Goal: Information Seeking & Learning: Learn about a topic

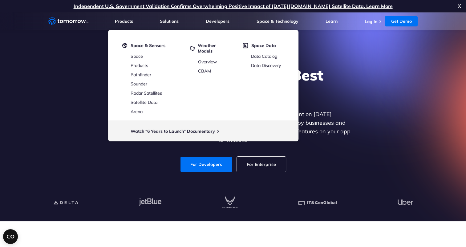
click at [405, 65] on div "Explore the World’s Best Weather API Get reliable and precise weather data thro…" at bounding box center [232, 119] width 379 height 131
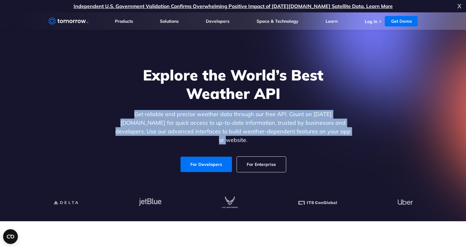
drag, startPoint x: 112, startPoint y: 120, endPoint x: 344, endPoint y: 135, distance: 231.9
click at [344, 135] on div "Explore the World’s Best Weather API Get reliable and precise weather data thro…" at bounding box center [232, 119] width 379 height 131
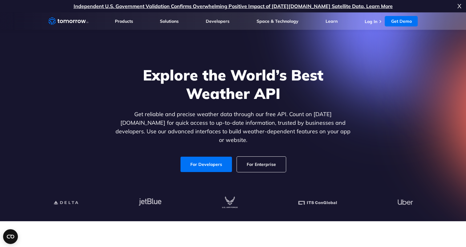
drag, startPoint x: 344, startPoint y: 135, endPoint x: 345, endPoint y: 78, distance: 57.5
click at [345, 78] on h1 "Explore the World’s Best Weather API" at bounding box center [233, 84] width 238 height 37
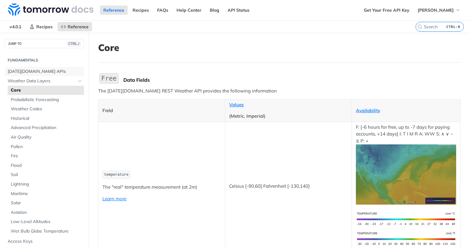
click at [42, 72] on span "Tomorrow.io APIs" at bounding box center [45, 72] width 75 height 6
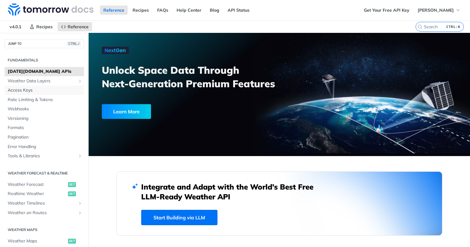
click at [53, 86] on link "Access Keys" at bounding box center [44, 90] width 79 height 9
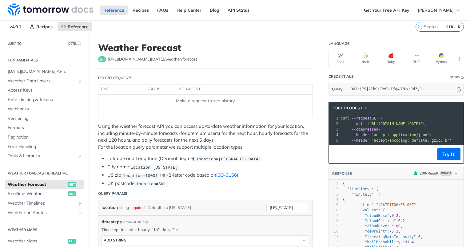
scroll to position [31, 0]
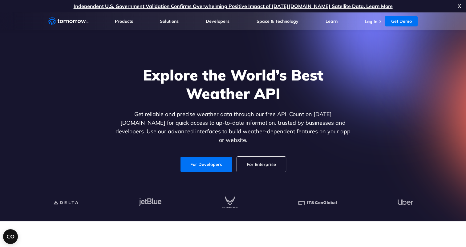
click at [72, 60] on div "Explore the World’s Best Weather API Get reliable and precise weather data thro…" at bounding box center [232, 119] width 379 height 131
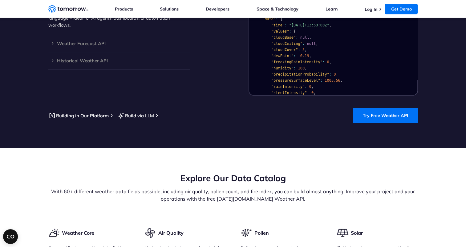
scroll to position [646, 0]
